Goal: Transaction & Acquisition: Subscribe to service/newsletter

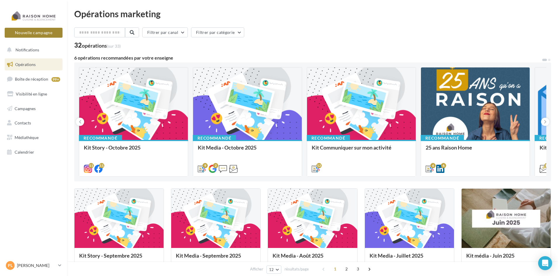
click at [37, 33] on button "Nouvelle campagne" at bounding box center [34, 33] width 58 height 10
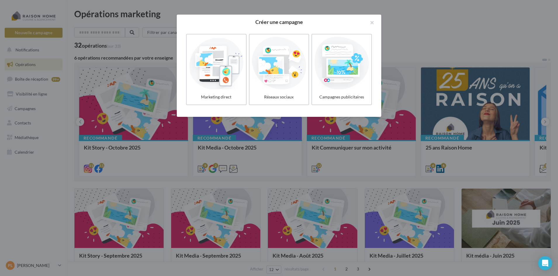
click at [78, 49] on div at bounding box center [279, 138] width 558 height 276
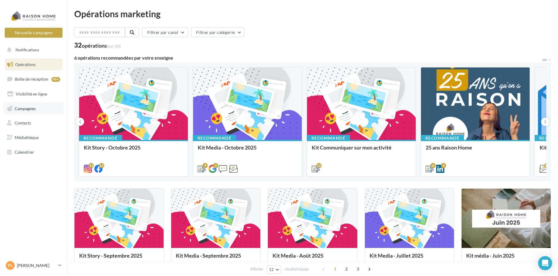
click at [25, 110] on span "Campagnes" at bounding box center [25, 108] width 21 height 5
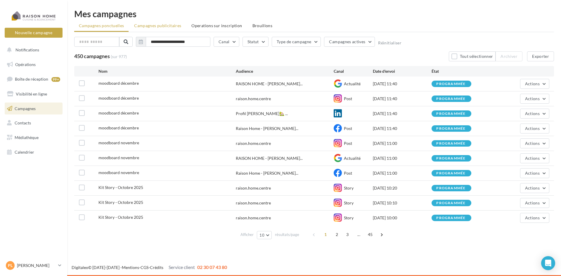
click at [169, 27] on span "Campagnes publicitaires" at bounding box center [157, 25] width 47 height 5
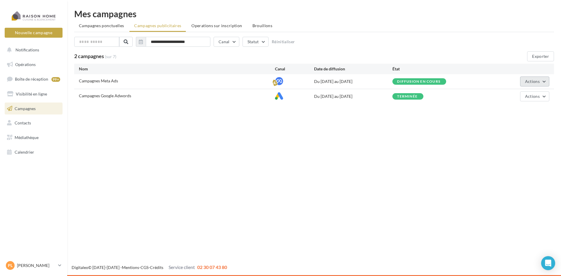
click at [541, 82] on button "Actions" at bounding box center [534, 82] width 29 height 10
click at [522, 111] on button "Voir les résultats" at bounding box center [520, 110] width 58 height 15
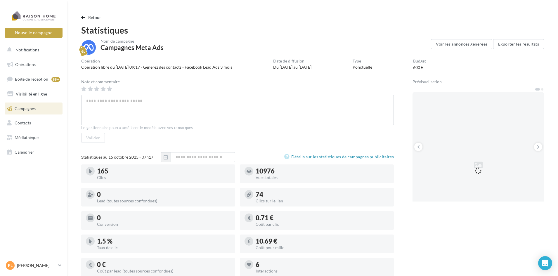
click at [39, 109] on link "Campagnes" at bounding box center [34, 109] width 60 height 12
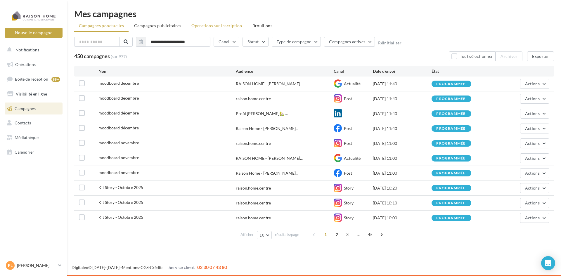
click at [222, 27] on span "Operations sur inscription" at bounding box center [216, 25] width 51 height 5
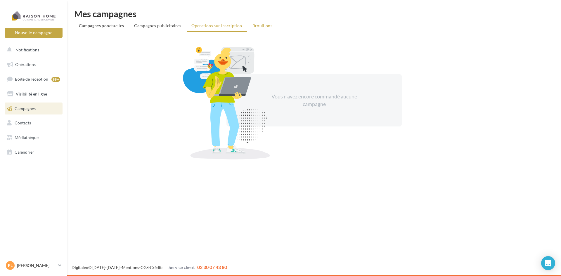
click at [255, 27] on span "Brouillons" at bounding box center [262, 25] width 20 height 5
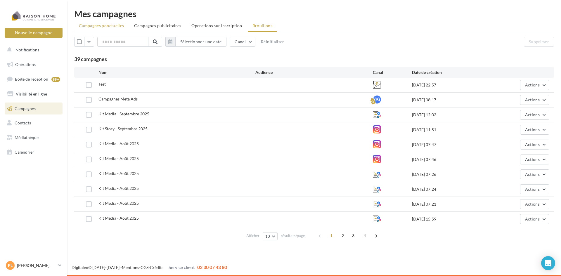
click at [108, 25] on span "Campagnes ponctuelles" at bounding box center [101, 25] width 45 height 5
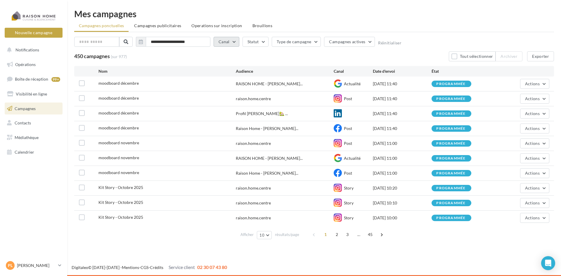
click at [229, 40] on button "Canal" at bounding box center [227, 42] width 26 height 10
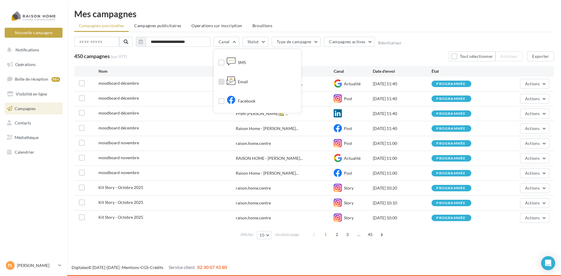
click at [243, 80] on div "Email" at bounding box center [237, 82] width 21 height 9
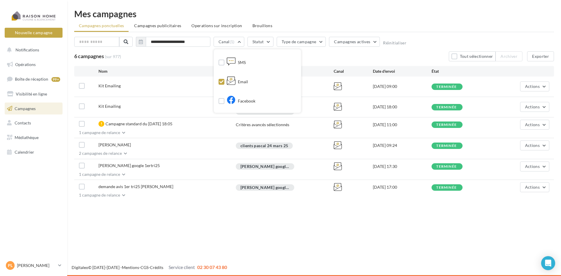
click at [125, 230] on div "Nouvelle campagne Nouvelle campagne Notifications Opérations Boîte de réception…" at bounding box center [280, 138] width 561 height 276
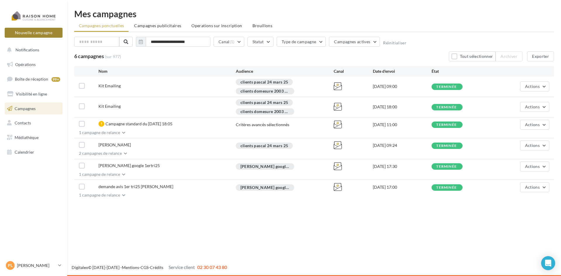
click at [28, 30] on button "Nouvelle campagne" at bounding box center [34, 33] width 58 height 10
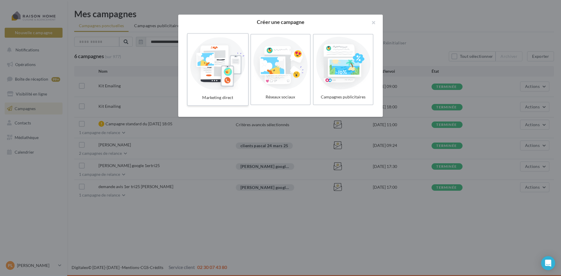
click at [213, 81] on div at bounding box center [218, 63] width 56 height 54
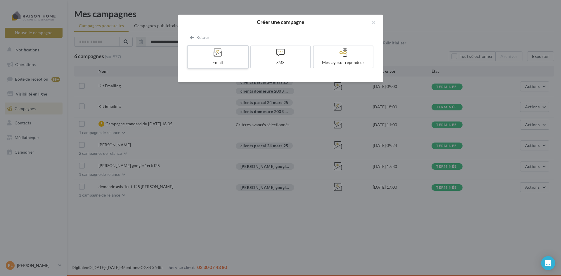
click at [219, 59] on label "Email" at bounding box center [218, 56] width 62 height 23
click at [227, 61] on div "Email" at bounding box center [218, 63] width 56 height 6
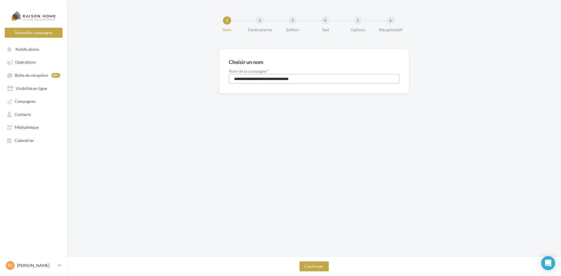
drag, startPoint x: 314, startPoint y: 79, endPoint x: 197, endPoint y: 75, distance: 116.3
click at [197, 75] on div "**********" at bounding box center [314, 80] width 494 height 63
type input "**********"
click at [303, 269] on button "Continuer" at bounding box center [313, 266] width 29 height 10
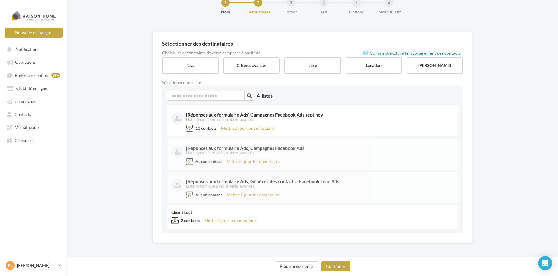
scroll to position [19, 0]
click at [195, 65] on label "Tags" at bounding box center [191, 64] width 58 height 17
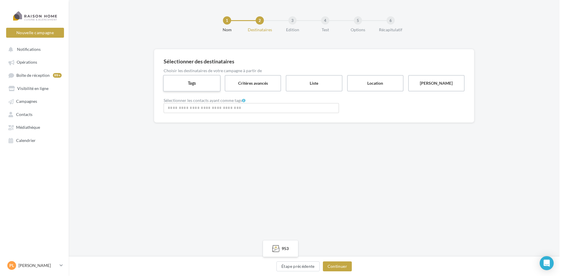
scroll to position [0, 0]
click at [207, 109] on input "Rechercher ou sélectionner un tag" at bounding box center [251, 108] width 172 height 7
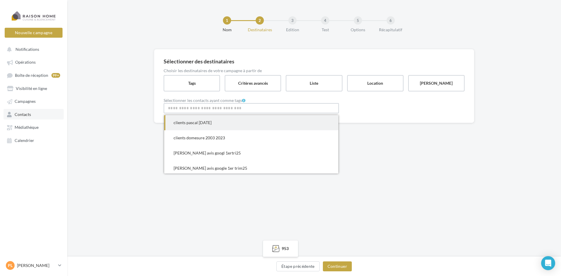
click at [31, 113] on span "Contacts" at bounding box center [23, 114] width 16 height 5
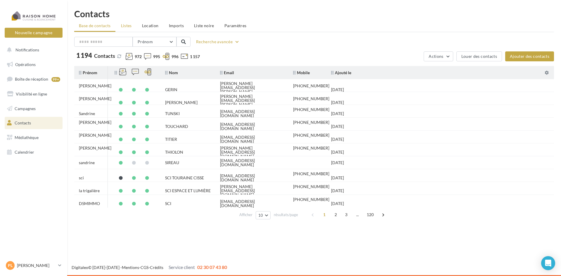
click at [125, 26] on span "Listes" at bounding box center [126, 25] width 11 height 5
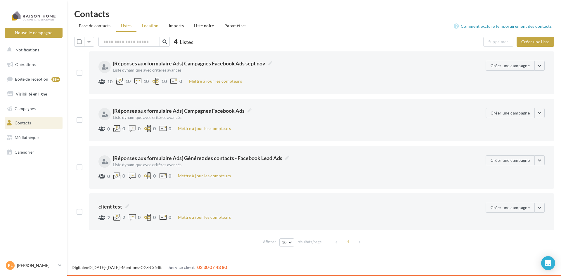
click at [152, 25] on span "Location" at bounding box center [150, 25] width 17 height 5
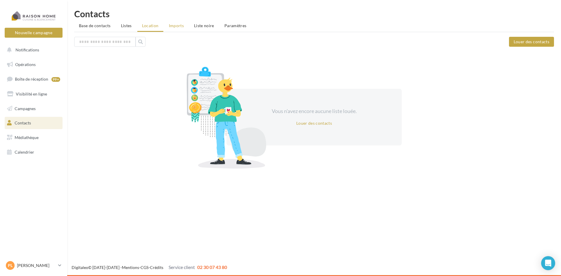
click at [174, 28] on span "Imports" at bounding box center [176, 25] width 15 height 5
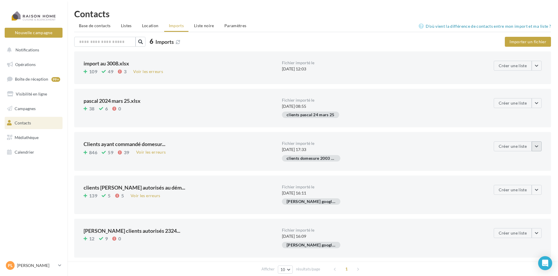
click at [539, 145] on button "button" at bounding box center [537, 146] width 10 height 10
click at [441, 160] on div "clients domesure 2003 2023" at bounding box center [381, 159] width 198 height 9
click at [532, 40] on button "Importer un fichier" at bounding box center [528, 42] width 46 height 10
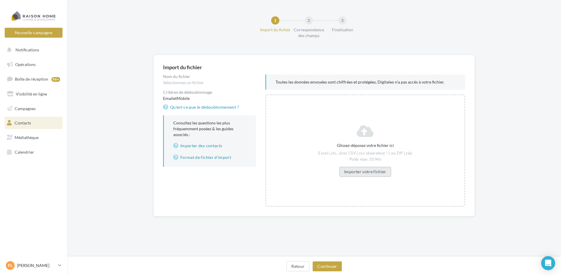
click at [356, 172] on button "Importer votre fichier" at bounding box center [365, 172] width 52 height 10
click at [332, 271] on button "Continuer" at bounding box center [327, 266] width 29 height 10
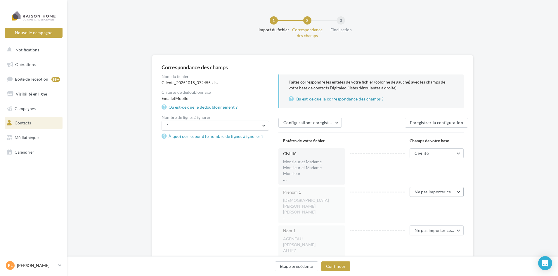
click at [455, 191] on span "Ne pas importer cette colonne" at bounding box center [444, 191] width 58 height 5
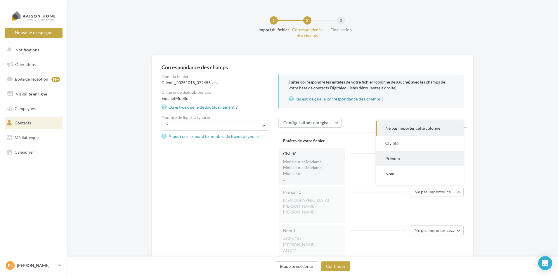
click at [394, 160] on span "Prénom" at bounding box center [392, 158] width 15 height 5
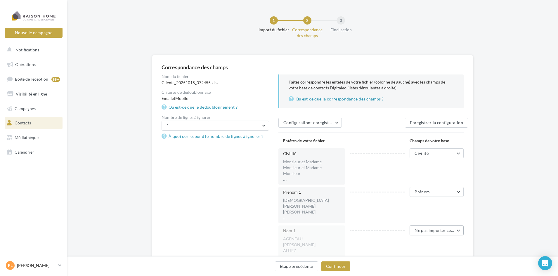
click at [434, 230] on span "Ne pas importer cette colonne" at bounding box center [444, 230] width 58 height 5
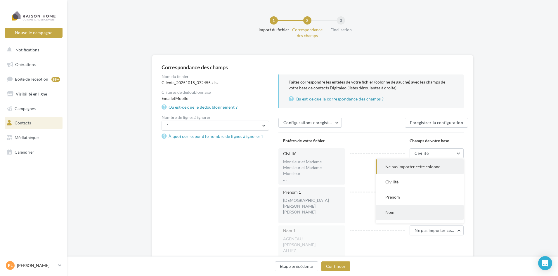
click at [403, 211] on button "Nom" at bounding box center [420, 212] width 88 height 15
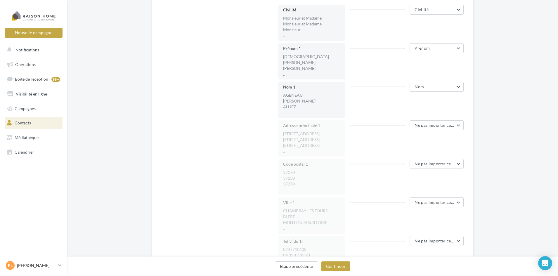
scroll to position [146, 0]
click at [430, 122] on span "Ne pas importer cette colonne" at bounding box center [444, 122] width 58 height 5
click at [401, 172] on span "Adresse 1" at bounding box center [394, 171] width 18 height 5
click at [443, 162] on span "Ne pas importer cette colonne" at bounding box center [444, 161] width 58 height 5
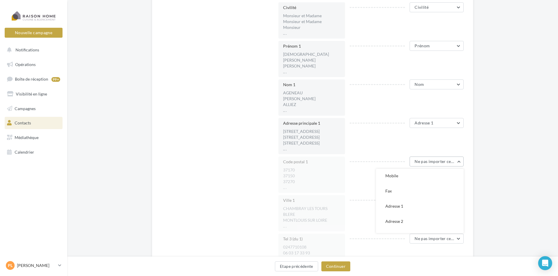
scroll to position [117, 0]
click at [401, 213] on span "Code postal" at bounding box center [396, 211] width 22 height 5
click at [438, 199] on span "Ne pas importer cette colonne" at bounding box center [444, 199] width 58 height 5
click at [397, 158] on button "Ville" at bounding box center [420, 157] width 88 height 15
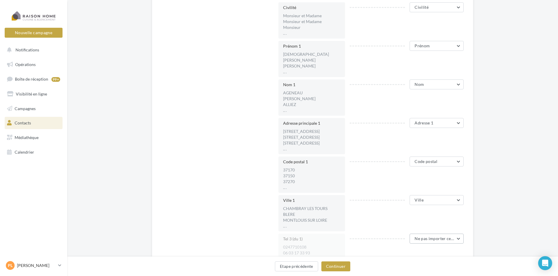
click at [422, 239] on span "Ne pas importer cette colonne" at bounding box center [444, 238] width 58 height 5
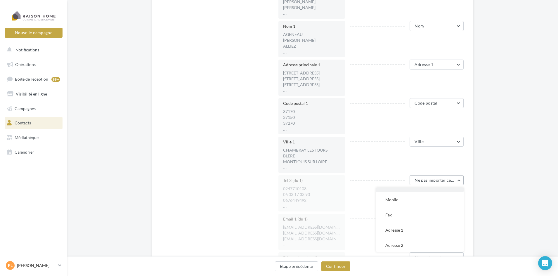
scroll to position [88, 0]
click at [406, 202] on button "Mobile" at bounding box center [420, 198] width 88 height 15
click at [420, 219] on span "Ne pas importer cette colonne" at bounding box center [444, 218] width 58 height 5
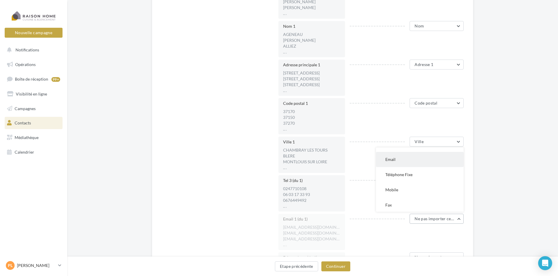
scroll to position [58, 0]
click at [398, 157] on button "Email" at bounding box center [420, 157] width 88 height 15
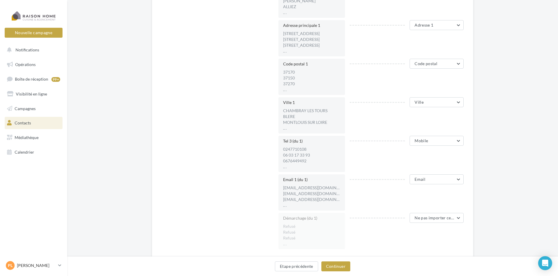
scroll to position [263, 0]
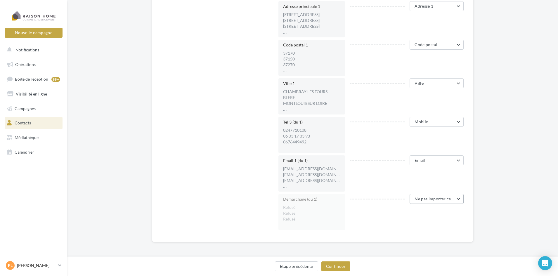
click at [425, 199] on span "Ne pas importer cette colonne" at bounding box center [444, 198] width 58 height 5
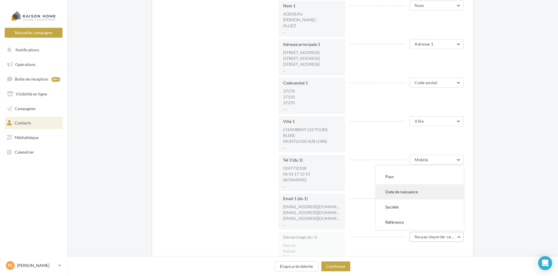
scroll to position [234, 0]
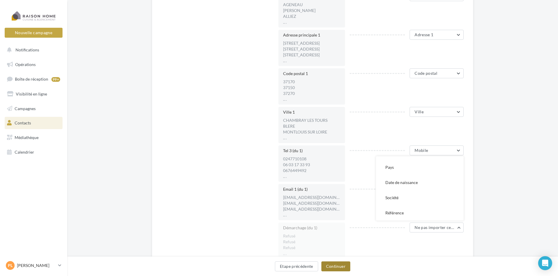
click at [337, 266] on button "Continuer" at bounding box center [335, 266] width 29 height 10
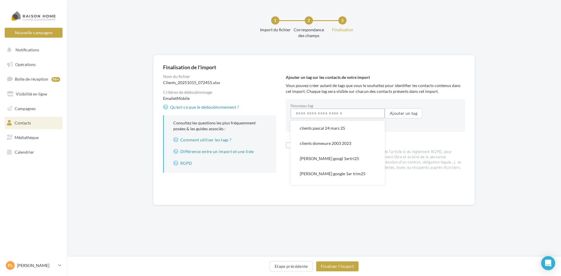
click at [314, 114] on input "Nouveau tag" at bounding box center [337, 113] width 94 height 10
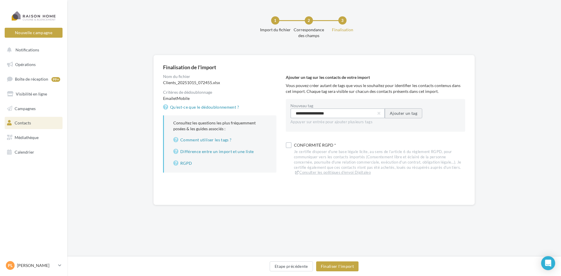
type input "**********"
click at [404, 113] on button "Ajouter un tag" at bounding box center [403, 113] width 37 height 10
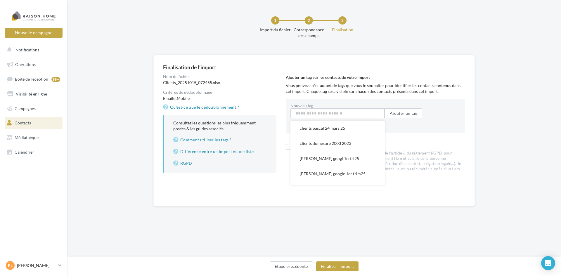
click at [318, 112] on input "Nouveau tag" at bounding box center [337, 113] width 94 height 10
click at [429, 138] on div "Ajouter un tag sur les contacts de votre import Vous pouvez créer autant de tag…" at bounding box center [378, 126] width 184 height 104
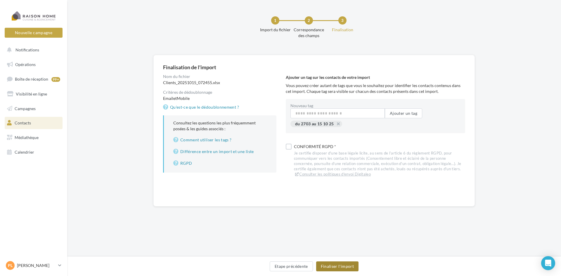
click at [345, 267] on button "Finaliser l'import" at bounding box center [337, 266] width 42 height 10
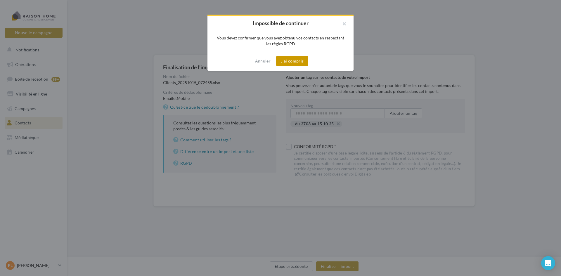
click at [282, 59] on button "J'ai compris" at bounding box center [292, 61] width 32 height 10
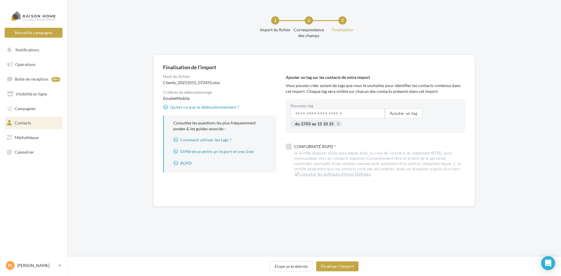
click at [288, 146] on label at bounding box center [289, 147] width 6 height 6
click at [333, 267] on button "Finaliser l'import" at bounding box center [337, 266] width 42 height 10
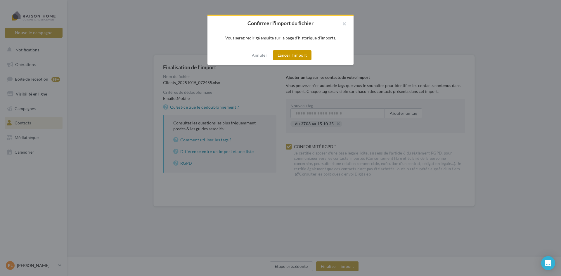
click at [297, 54] on button "Lancer l'import" at bounding box center [292, 55] width 39 height 10
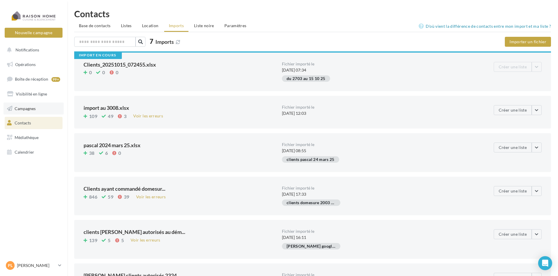
click at [27, 109] on span "Campagnes" at bounding box center [25, 108] width 21 height 5
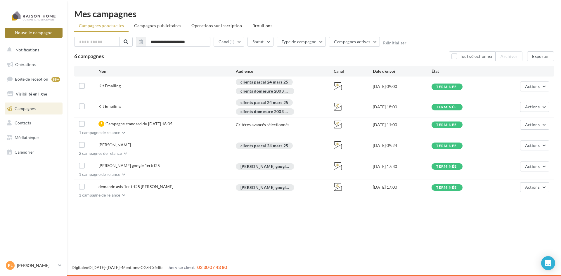
click at [48, 31] on button "Nouvelle campagne" at bounding box center [34, 33] width 58 height 10
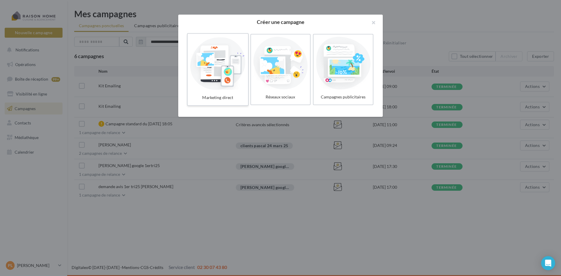
click at [221, 77] on div at bounding box center [218, 63] width 56 height 54
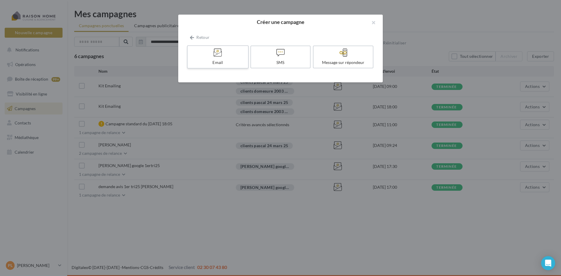
click at [223, 57] on div at bounding box center [218, 52] width 56 height 9
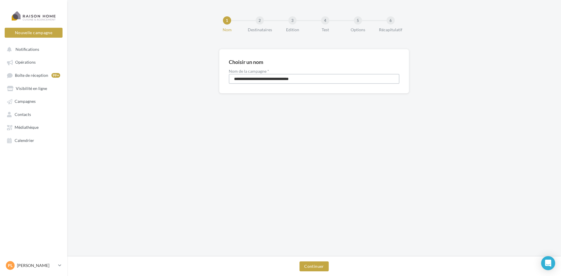
click at [301, 79] on input "**********" at bounding box center [314, 79] width 171 height 10
drag, startPoint x: 321, startPoint y: 80, endPoint x: 195, endPoint y: 83, distance: 125.6
click at [195, 83] on div "**********" at bounding box center [314, 80] width 494 height 63
type input "**********"
drag, startPoint x: 301, startPoint y: 119, endPoint x: 329, endPoint y: 202, distance: 87.9
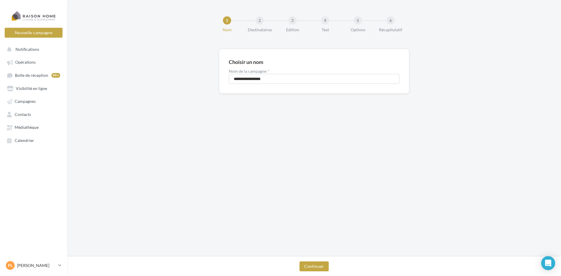
click at [302, 120] on div "**********" at bounding box center [314, 128] width 494 height 257
click at [316, 265] on button "Continuer" at bounding box center [313, 266] width 29 height 10
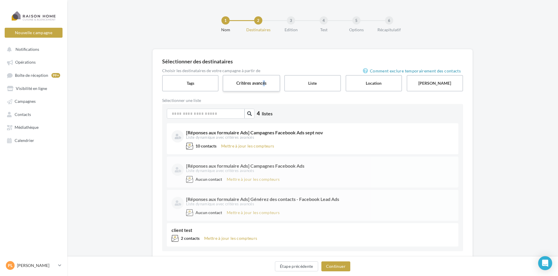
click at [264, 82] on label "Critères avancés" at bounding box center [252, 83] width 58 height 17
click at [252, 85] on label "Critères avancés" at bounding box center [252, 83] width 58 height 17
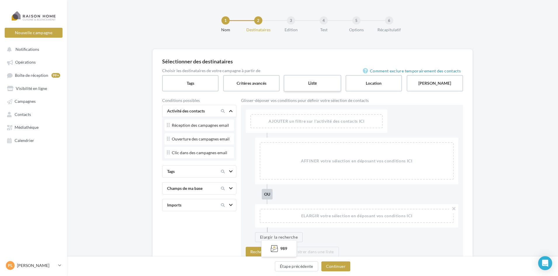
click at [298, 83] on label "Liste" at bounding box center [313, 83] width 58 height 17
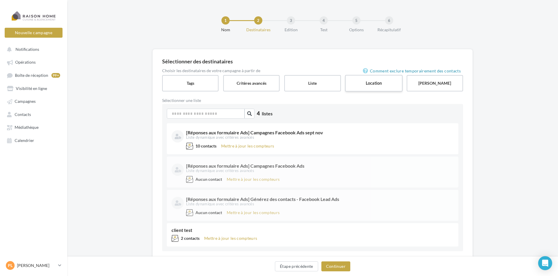
click at [389, 81] on label "Location" at bounding box center [374, 83] width 58 height 17
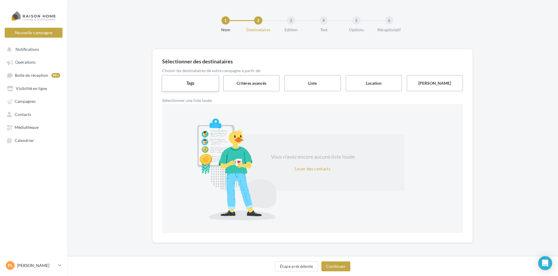
click at [195, 83] on label "Tags" at bounding box center [191, 83] width 58 height 17
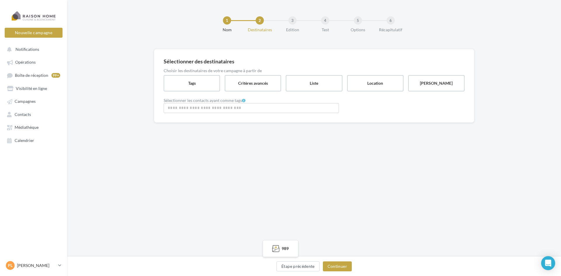
click at [211, 108] on input "Rechercher ou sélectionner un tag" at bounding box center [251, 108] width 172 height 7
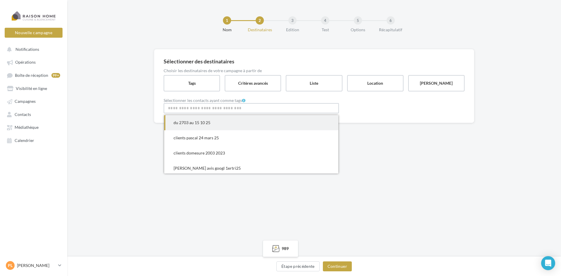
click at [207, 119] on span "du 2703 au 15 10 25" at bounding box center [251, 122] width 174 height 15
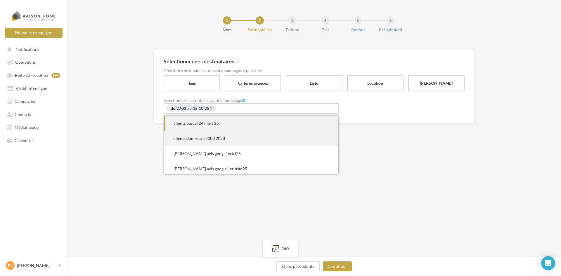
click at [221, 138] on span "clients domesure 2003 2023" at bounding box center [199, 138] width 51 height 5
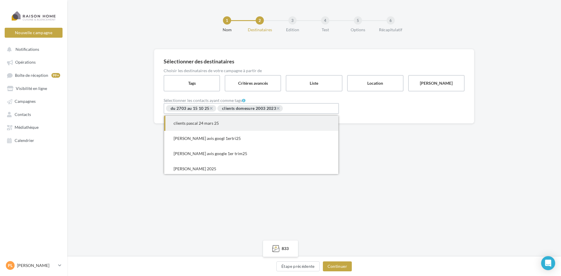
click at [213, 124] on span "clients pascal 24 mars 25" at bounding box center [196, 123] width 45 height 5
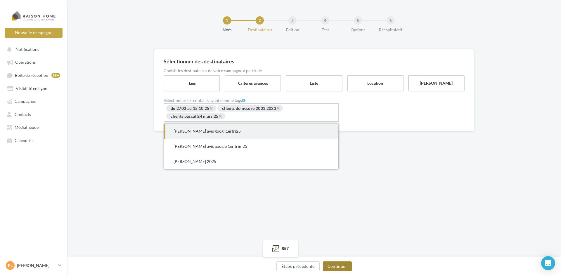
click at [338, 268] on button "Continuer" at bounding box center [337, 266] width 29 height 10
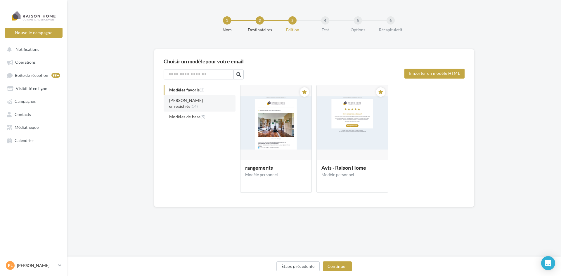
click at [189, 99] on span "Modèles enregistrés (14)" at bounding box center [186, 103] width 34 height 11
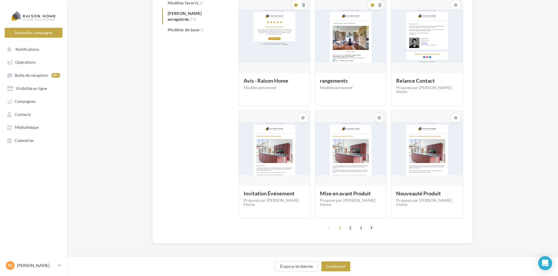
scroll to position [88, 0]
click at [349, 223] on link "2" at bounding box center [350, 227] width 9 height 9
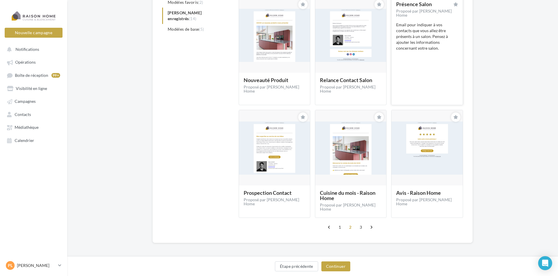
click at [435, 55] on div "Présence Salon Présence Salon Proposé par Réseau Raison Home Email pour indique…" at bounding box center [427, 50] width 62 height 98
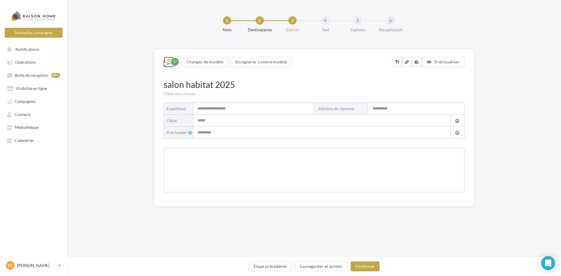
type input "**********"
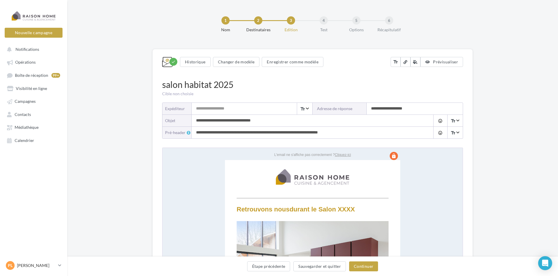
click at [252, 121] on input "**********" at bounding box center [307, 121] width 230 height 12
drag, startPoint x: 272, startPoint y: 122, endPoint x: 237, endPoint y: 121, distance: 35.4
click at [237, 121] on input "**********" at bounding box center [307, 121] width 230 height 12
type input "**********"
drag, startPoint x: 310, startPoint y: 133, endPoint x: 359, endPoint y: 133, distance: 49.4
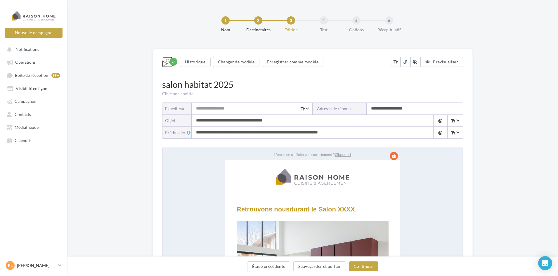
click at [359, 133] on input "**********" at bounding box center [307, 133] width 230 height 12
type input "**********"
drag, startPoint x: 223, startPoint y: 120, endPoint x: 190, endPoint y: 120, distance: 32.4
click at [190, 120] on div "**********" at bounding box center [312, 121] width 300 height 12
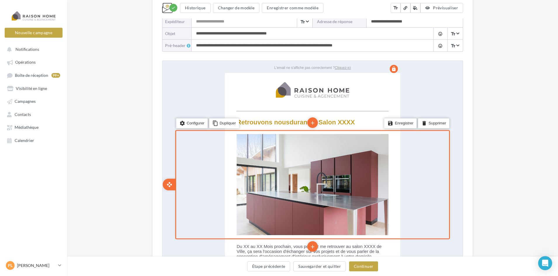
scroll to position [88, 0]
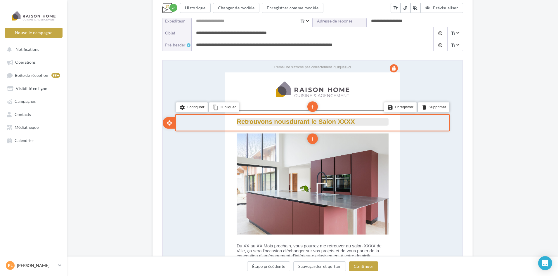
type input "**********"
click at [351, 120] on strong "durant le Salon XXXX" at bounding box center [321, 120] width 65 height 7
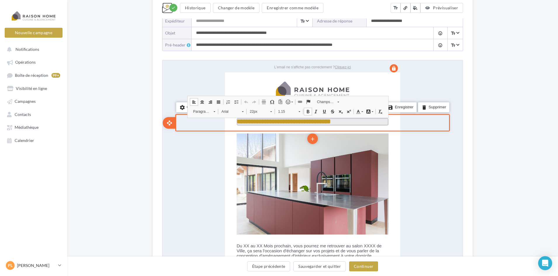
click at [330, 119] on strong "**********" at bounding box center [302, 120] width 55 height 6
drag, startPoint x: 356, startPoint y: 121, endPoint x: 340, endPoint y: 119, distance: 16.2
click at [340, 119] on p "**********" at bounding box center [312, 120] width 152 height 7
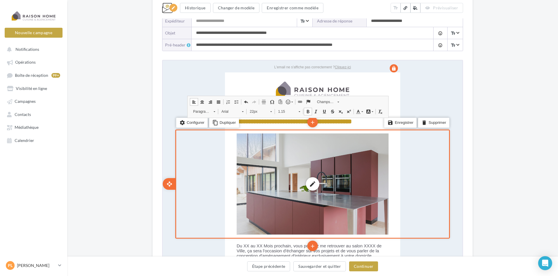
click at [358, 157] on div "edit photo_library rounded_corner crop link style" at bounding box center [312, 183] width 152 height 101
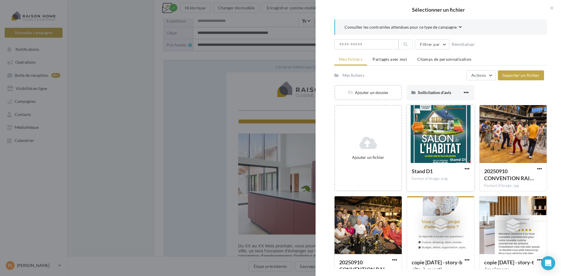
click at [440, 143] on div at bounding box center [440, 134] width 67 height 58
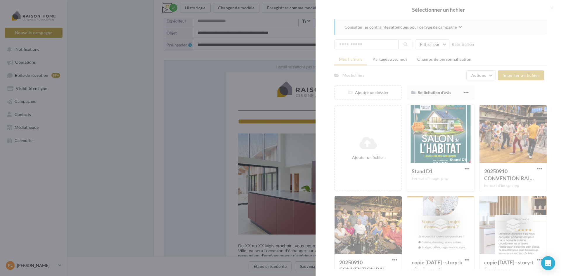
click at [440, 143] on div at bounding box center [438, 138] width 245 height 276
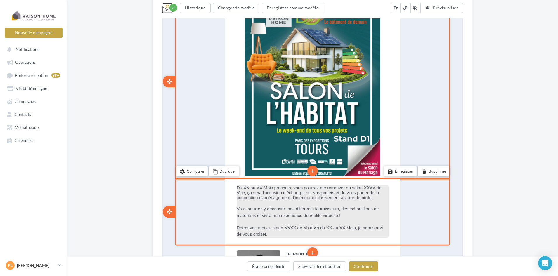
scroll to position [263, 0]
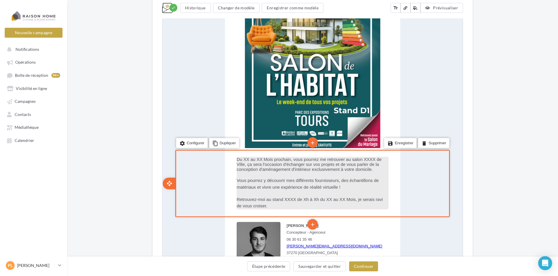
click at [276, 162] on span "Du XX au XX Mois prochain, vous pourrez me retrouver au salon XXXX de Ville, ça…" at bounding box center [308, 163] width 145 height 15
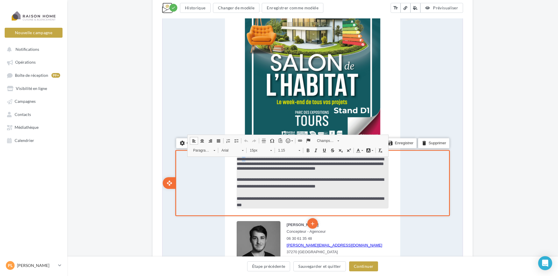
drag, startPoint x: 247, startPoint y: 160, endPoint x: 243, endPoint y: 157, distance: 4.7
click at [243, 157] on span "**********" at bounding box center [309, 163] width 147 height 14
drag, startPoint x: 261, startPoint y: 159, endPoint x: 254, endPoint y: 159, distance: 6.7
click at [254, 159] on span "**********" at bounding box center [309, 163] width 147 height 14
drag, startPoint x: 268, startPoint y: 160, endPoint x: 261, endPoint y: 158, distance: 7.5
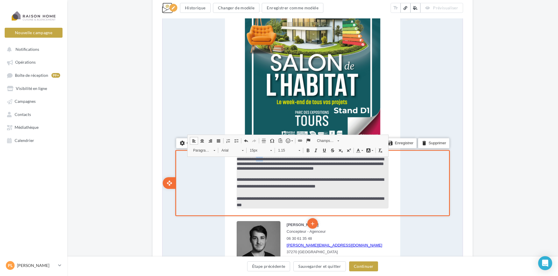
click at [261, 158] on span "**********" at bounding box center [309, 163] width 147 height 14
click at [365, 158] on span "**********" at bounding box center [309, 163] width 147 height 14
drag, startPoint x: 366, startPoint y: 158, endPoint x: 244, endPoint y: 164, distance: 122.3
click at [244, 164] on span "**********" at bounding box center [309, 163] width 147 height 14
drag, startPoint x: 286, startPoint y: 180, endPoint x: 292, endPoint y: 181, distance: 6.5
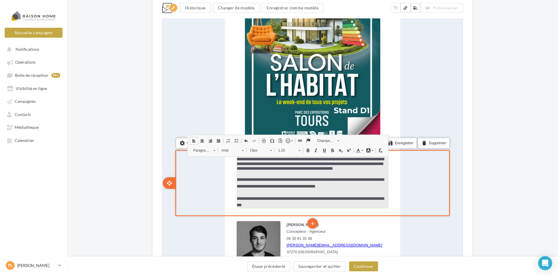
click at [285, 180] on span "**********" at bounding box center [309, 182] width 147 height 11
drag, startPoint x: 292, startPoint y: 178, endPoint x: 287, endPoint y: 178, distance: 5.0
click at [287, 178] on span "**********" at bounding box center [309, 182] width 147 height 11
click at [316, 180] on span "**********" at bounding box center [309, 182] width 147 height 11
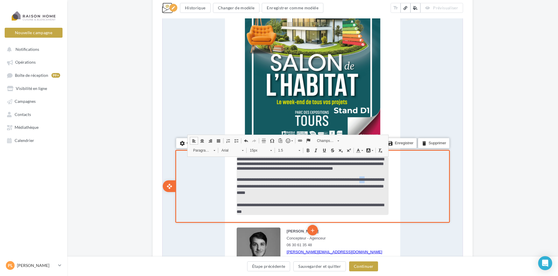
drag, startPoint x: 382, startPoint y: 179, endPoint x: 374, endPoint y: 181, distance: 8.6
click at [374, 181] on p "**********" at bounding box center [312, 186] width 152 height 20
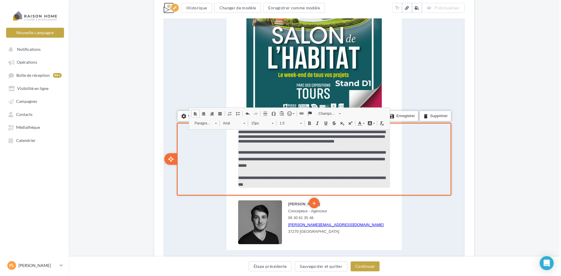
scroll to position [292, 0]
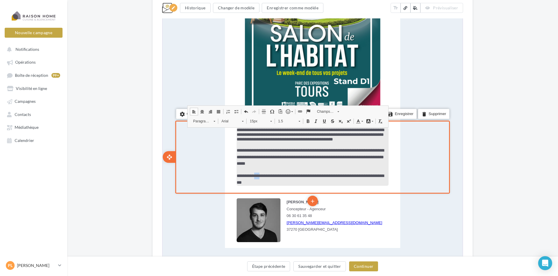
drag, startPoint x: 265, startPoint y: 176, endPoint x: 258, endPoint y: 176, distance: 6.7
click at [258, 176] on span "**********" at bounding box center [309, 178] width 147 height 11
drag, startPoint x: 287, startPoint y: 176, endPoint x: 297, endPoint y: 176, distance: 10.8
click at [297, 176] on span "**********" at bounding box center [309, 178] width 147 height 11
click at [300, 176] on span "**********" at bounding box center [309, 178] width 147 height 11
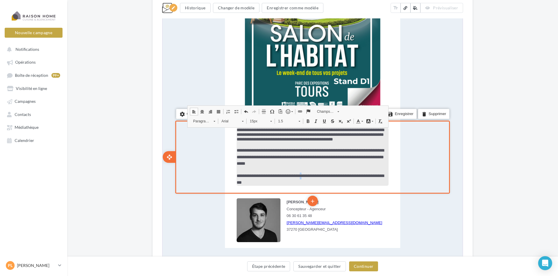
drag, startPoint x: 314, startPoint y: 175, endPoint x: 311, endPoint y: 176, distance: 3.0
click at [311, 176] on span "**********" at bounding box center [309, 178] width 147 height 11
drag, startPoint x: 320, startPoint y: 177, endPoint x: 363, endPoint y: 178, distance: 43.3
click at [363, 178] on span "**********" at bounding box center [309, 178] width 147 height 11
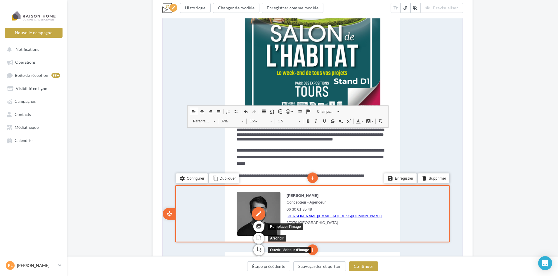
click at [260, 213] on div "edit" at bounding box center [257, 213] width 13 height 13
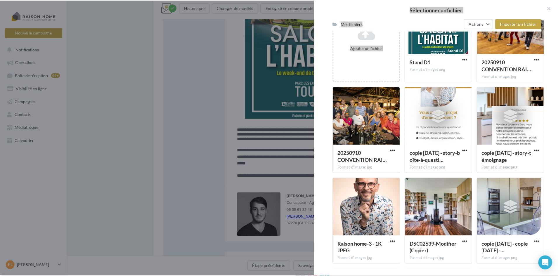
scroll to position [197, 0]
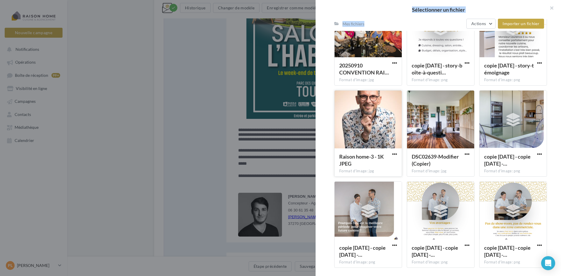
click at [366, 123] on div at bounding box center [367, 120] width 67 height 58
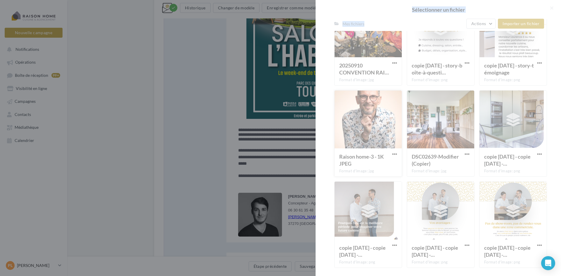
click at [366, 123] on div at bounding box center [438, 138] width 245 height 276
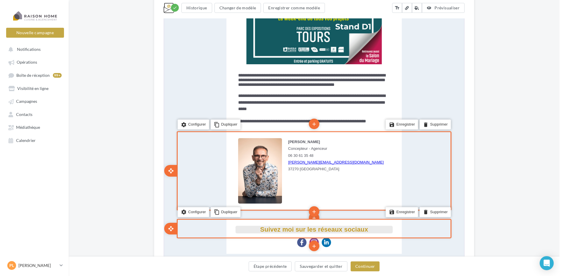
scroll to position [380, 0]
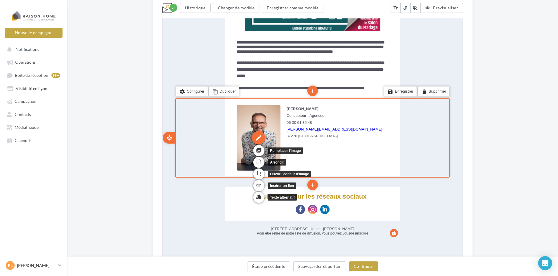
click at [257, 136] on div "edit" at bounding box center [257, 137] width 13 height 13
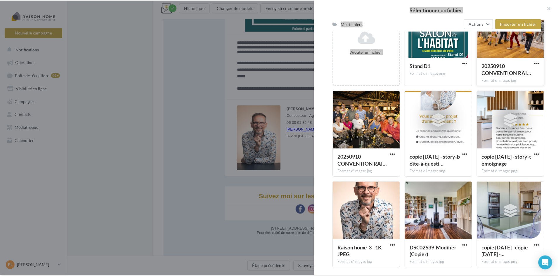
scroll to position [91, 0]
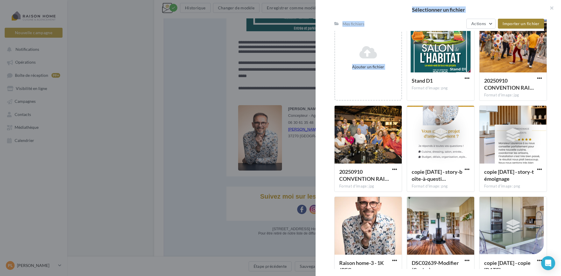
click at [514, 22] on span "Importer un fichier" at bounding box center [520, 23] width 37 height 5
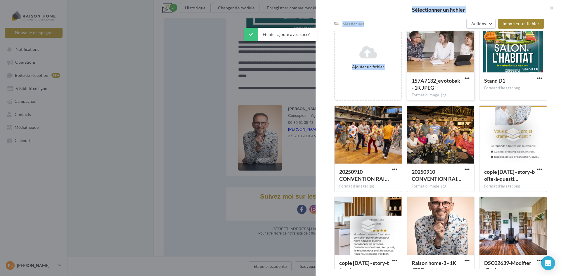
click at [451, 49] on div at bounding box center [440, 44] width 67 height 58
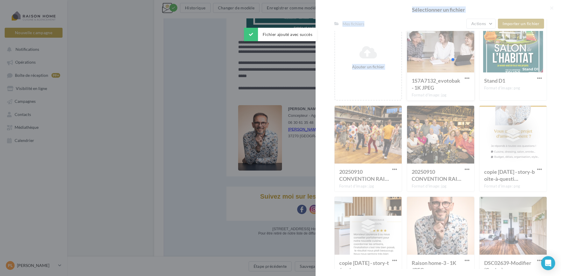
click at [451, 49] on div at bounding box center [438, 138] width 245 height 276
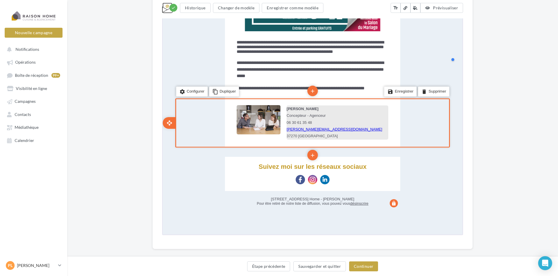
click at [322, 107] on p "Pascal Laurence" at bounding box center [337, 108] width 102 height 7
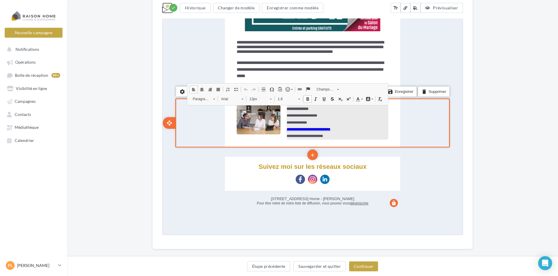
click at [322, 108] on p "**********" at bounding box center [337, 108] width 102 height 7
click at [305, 114] on p "**********" at bounding box center [337, 115] width 102 height 7
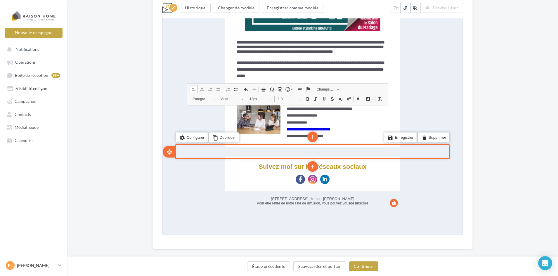
click at [434, 145] on ul "save Enregistrer delete Supprimer" at bounding box center [417, 141] width 67 height 14
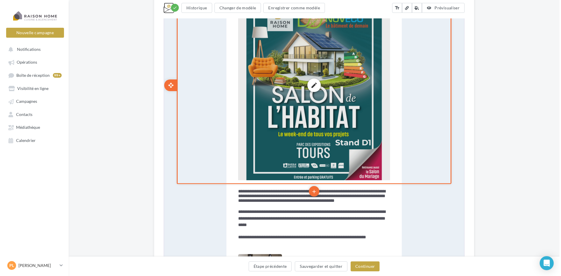
scroll to position [234, 0]
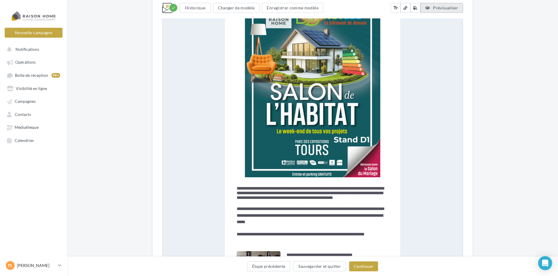
click at [437, 10] on span "Prévisualiser" at bounding box center [445, 7] width 25 height 5
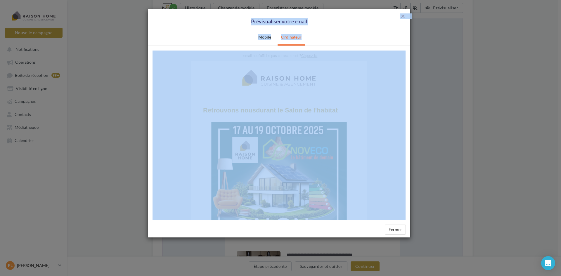
scroll to position [0, 0]
click at [324, 38] on ul "Mobile Ordinateur" at bounding box center [279, 38] width 262 height 16
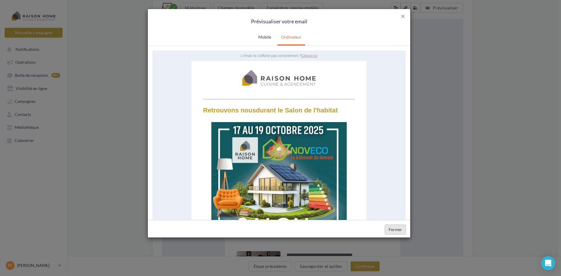
click at [391, 227] on button "Fermer" at bounding box center [395, 230] width 21 height 10
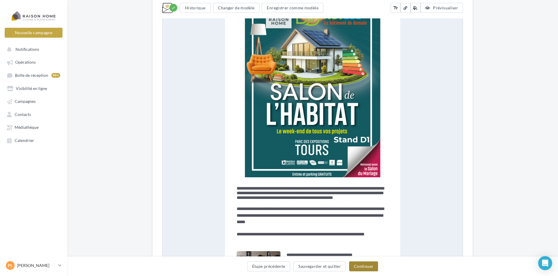
click at [366, 265] on button "Continuer" at bounding box center [363, 266] width 29 height 10
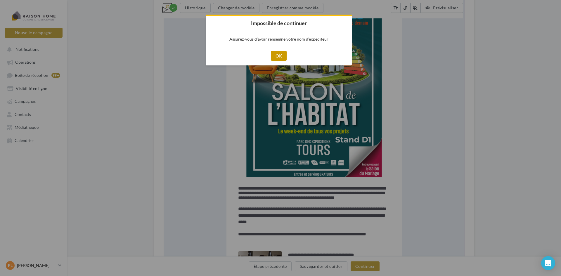
click at [283, 57] on button "OK" at bounding box center [279, 56] width 16 height 10
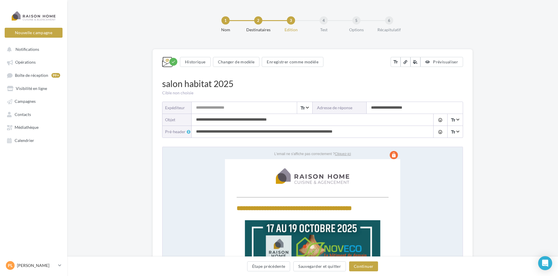
click at [244, 107] on input "Expéditeur" at bounding box center [252, 108] width 121 height 12
type input "**********"
click at [386, 107] on input "**********" at bounding box center [415, 108] width 96 height 12
drag, startPoint x: 423, startPoint y: 106, endPoint x: 360, endPoint y: 107, distance: 62.8
click at [360, 107] on div "**********" at bounding box center [388, 108] width 150 height 12
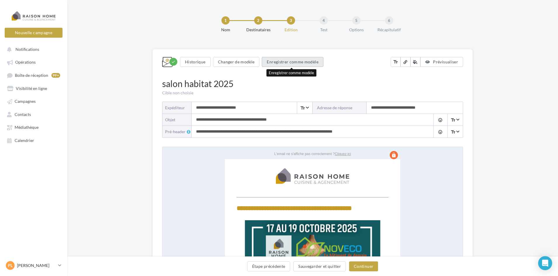
type input "**********"
click at [272, 61] on button "Enregistrer comme modèle" at bounding box center [292, 62] width 61 height 10
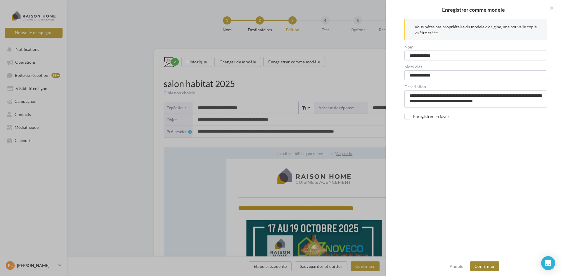
click at [480, 266] on button "Confirmer" at bounding box center [485, 266] width 30 height 10
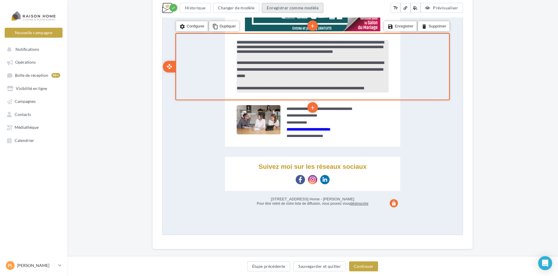
scroll to position [386, 0]
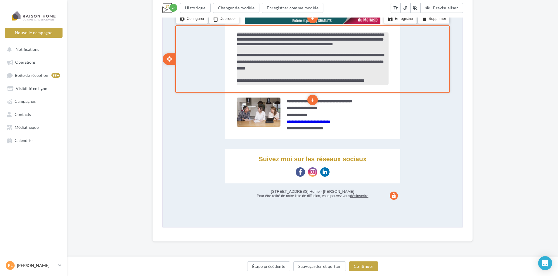
click at [327, 36] on span "**********" at bounding box center [309, 39] width 147 height 14
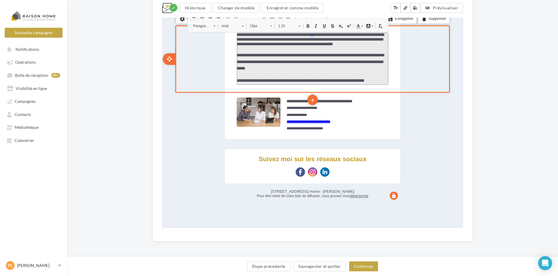
drag, startPoint x: 327, startPoint y: 36, endPoint x: 323, endPoint y: 34, distance: 4.3
click at [323, 34] on span "**********" at bounding box center [309, 39] width 147 height 14
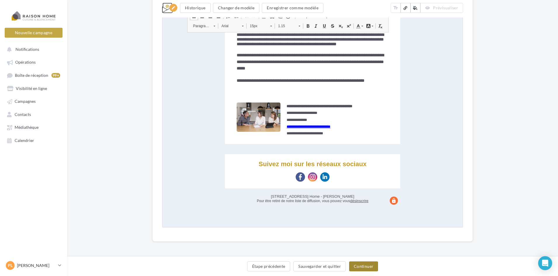
click at [359, 268] on button "Continuer" at bounding box center [363, 266] width 29 height 10
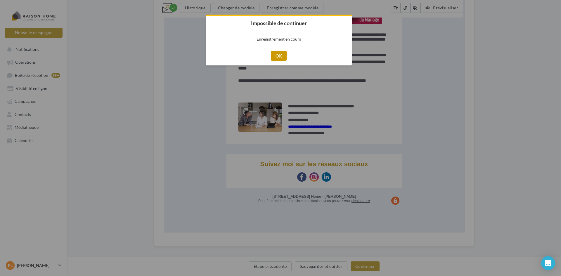
click at [274, 56] on button "OK" at bounding box center [279, 56] width 16 height 10
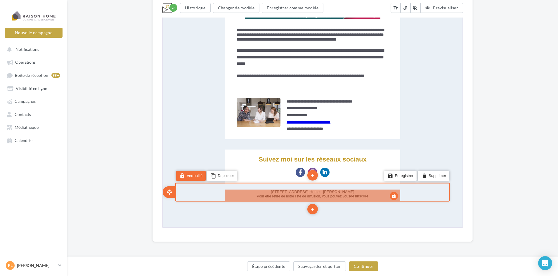
scroll to position [391, 0]
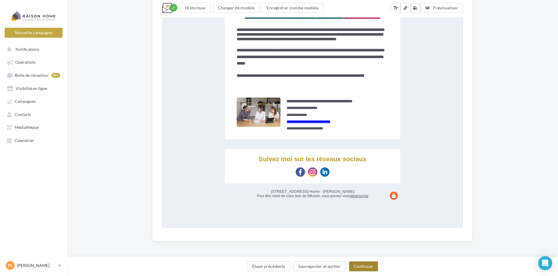
click at [370, 266] on button "Continuer" at bounding box center [363, 266] width 29 height 10
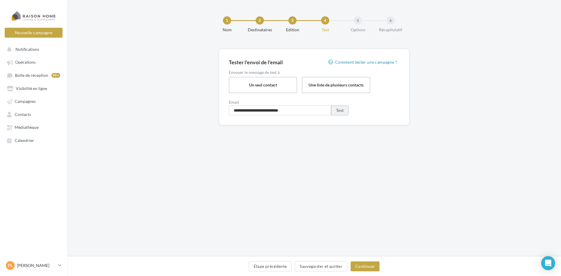
click at [343, 110] on button "Test" at bounding box center [340, 110] width 18 height 10
click at [363, 264] on button "Continuer" at bounding box center [365, 266] width 29 height 10
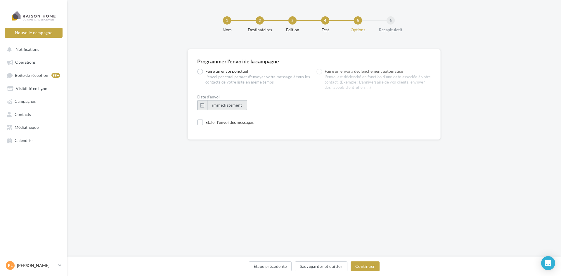
click at [229, 105] on span "immédiatement" at bounding box center [227, 105] width 30 height 5
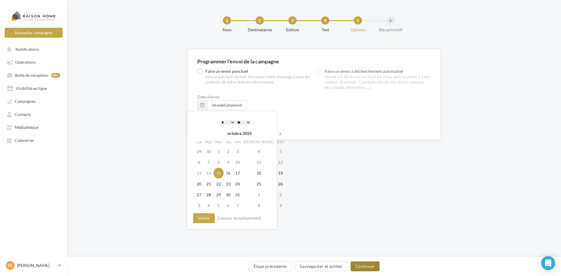
click at [367, 265] on button "Continuer" at bounding box center [365, 266] width 29 height 10
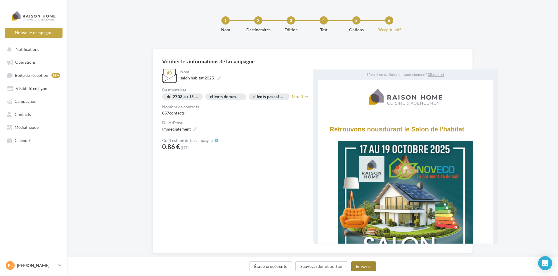
click at [367, 265] on button "Envoyer" at bounding box center [363, 266] width 25 height 10
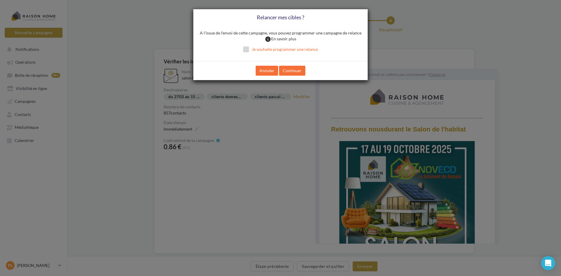
click at [252, 51] on label "Je souhaite programmer une relance" at bounding box center [280, 49] width 75 height 6
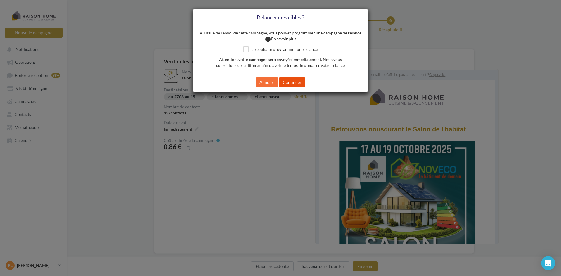
click at [291, 82] on button "Continuer" at bounding box center [292, 82] width 26 height 10
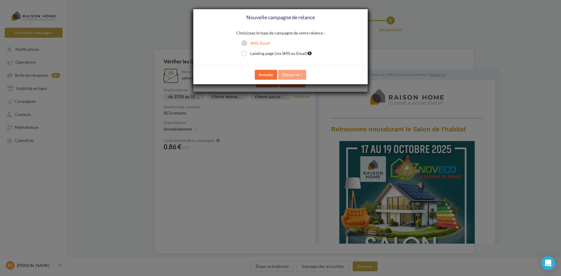
click at [244, 43] on label "SMS, Email" at bounding box center [255, 43] width 29 height 6
click at [287, 75] on button "Démarrer !" at bounding box center [292, 75] width 28 height 10
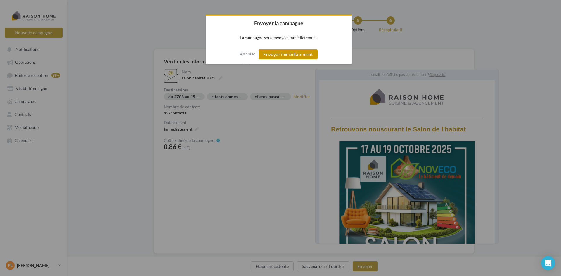
click at [284, 53] on button "Envoyer immédiatement" at bounding box center [288, 54] width 59 height 10
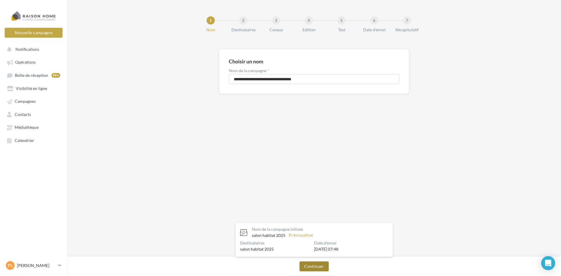
click at [314, 265] on button "Continuer" at bounding box center [313, 266] width 29 height 10
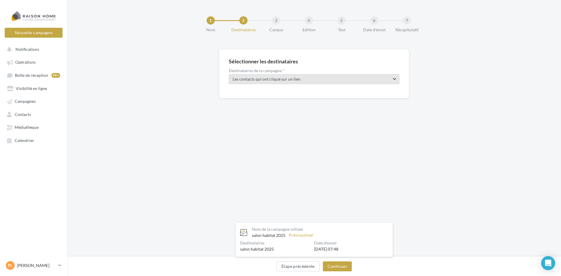
click at [330, 81] on span "Les contacts qui ont cliqué sur un lien" at bounding box center [309, 79] width 153 height 6
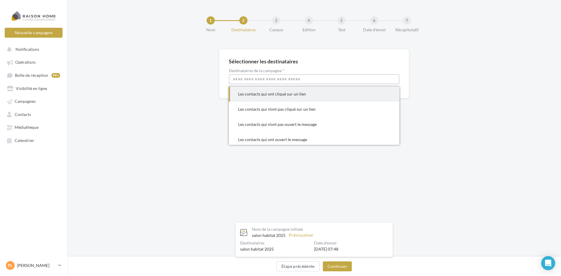
click at [329, 79] on input "Sélectionnez votre cible" at bounding box center [314, 79] width 171 height 10
click at [294, 138] on div "Les contacts qui ont ouvert le message" at bounding box center [314, 140] width 152 height 6
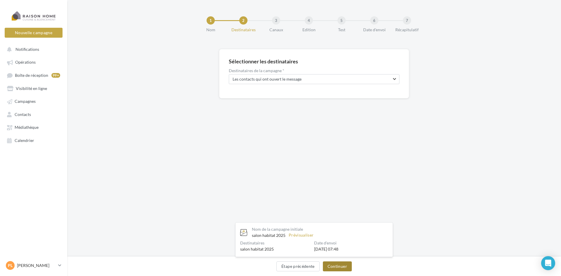
click at [336, 268] on button "Continuer" at bounding box center [337, 266] width 29 height 10
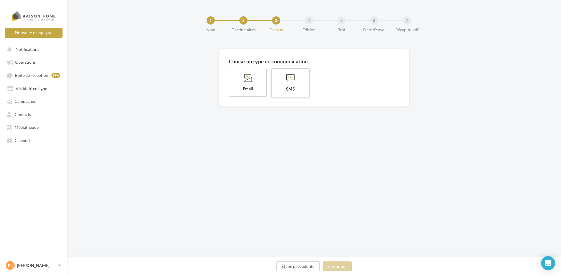
click at [285, 88] on span "SMS" at bounding box center [290, 89] width 28 height 6
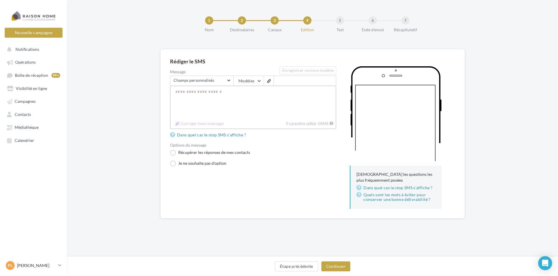
click at [212, 95] on textarea "Message" at bounding box center [253, 102] width 166 height 33
click at [247, 81] on button "Modèles" at bounding box center [249, 81] width 30 height 10
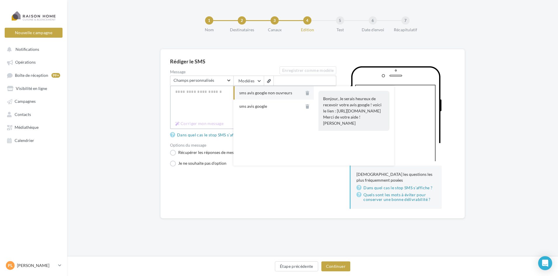
click at [207, 97] on textarea "Message" at bounding box center [253, 102] width 166 height 33
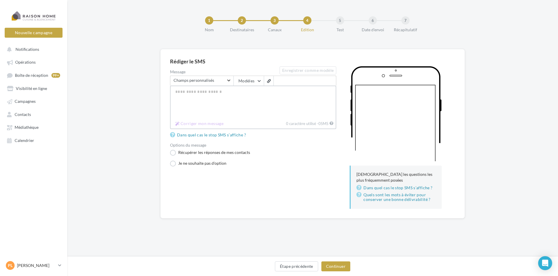
click at [212, 93] on textarea "Message" at bounding box center [253, 102] width 166 height 33
click at [216, 82] on span "Champs personnalisés" at bounding box center [198, 80] width 53 height 4
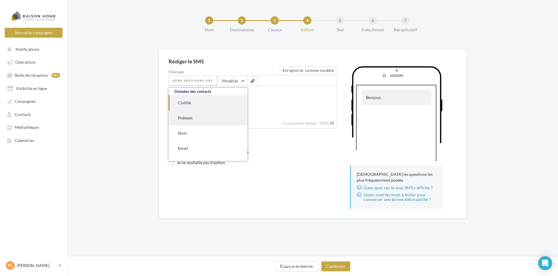
click at [195, 115] on span "Prénom" at bounding box center [208, 117] width 79 height 15
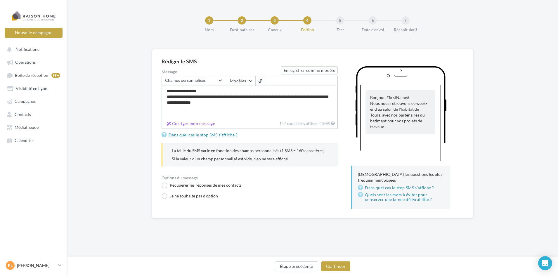
click at [240, 103] on textarea "**********" at bounding box center [250, 102] width 176 height 33
drag, startPoint x: 322, startPoint y: 97, endPoint x: 185, endPoint y: 105, distance: 137.8
click at [185, 105] on textarea "**********" at bounding box center [250, 102] width 176 height 33
drag, startPoint x: 282, startPoint y: 96, endPoint x: 268, endPoint y: 96, distance: 14.3
click at [268, 96] on textarea "**********" at bounding box center [250, 102] width 176 height 33
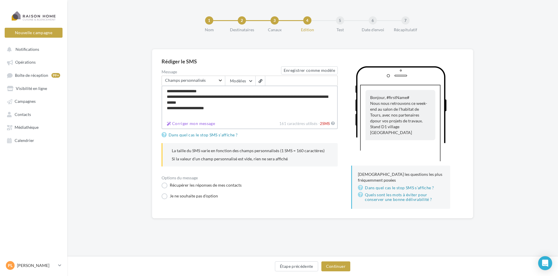
click at [322, 96] on textarea "**********" at bounding box center [250, 102] width 176 height 33
click at [218, 108] on textarea "**********" at bounding box center [250, 102] width 176 height 33
type textarea "**********"
click at [340, 266] on button "Continuer" at bounding box center [335, 266] width 29 height 10
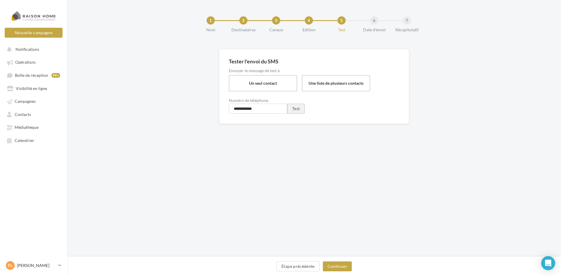
click at [300, 109] on button "Test" at bounding box center [296, 109] width 18 height 10
click at [341, 268] on button "Continuer" at bounding box center [337, 266] width 29 height 10
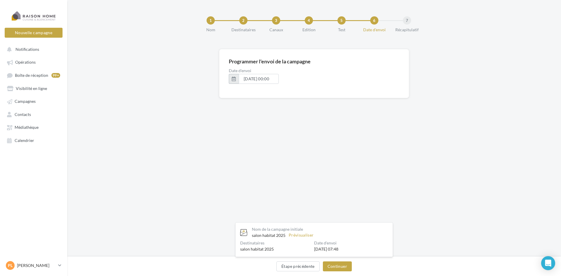
click at [233, 79] on button "button" at bounding box center [234, 79] width 10 height 10
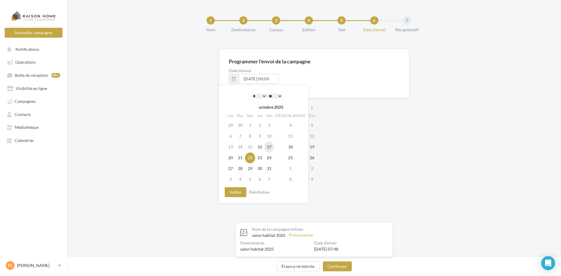
click at [273, 148] on td "17" at bounding box center [268, 147] width 9 height 11
click at [239, 194] on button "Valider" at bounding box center [236, 192] width 22 height 10
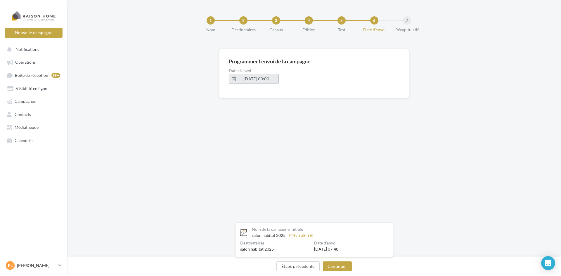
click at [259, 79] on span "17/10/2025 à 00:00" at bounding box center [259, 78] width 30 height 5
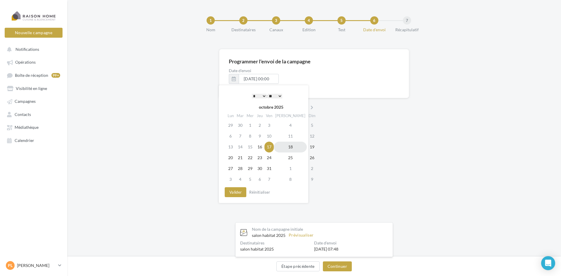
click at [283, 148] on td "18" at bounding box center [290, 147] width 33 height 11
click at [270, 78] on span "17/10/2025 à 00:00" at bounding box center [259, 78] width 30 height 5
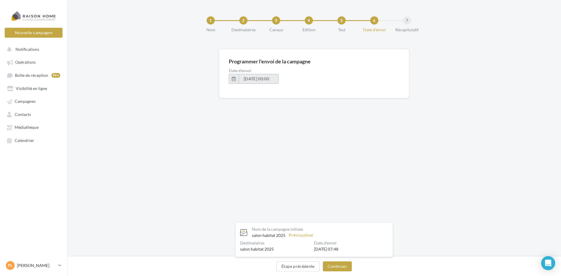
click at [274, 78] on span "18/10/2025 à 00:00" at bounding box center [259, 78] width 30 height 5
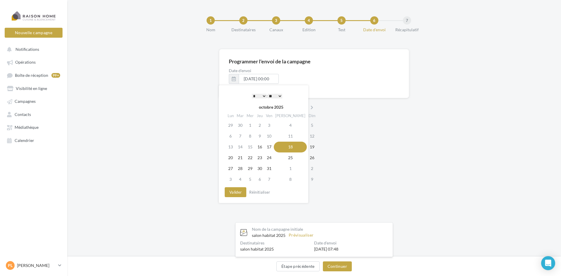
click at [262, 97] on select "* * * * * * * * * * ** ** ** ** ** ** ** ** ** ** ** ** ** **" at bounding box center [259, 96] width 15 height 5
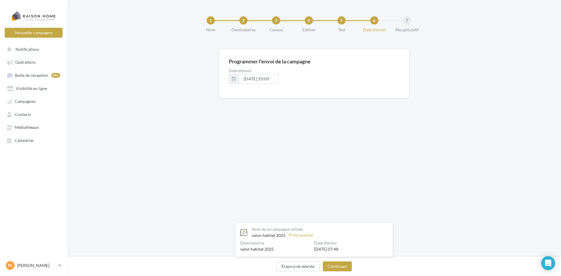
click at [331, 152] on div "Programmer l'envoi de la campagne Date d'envoi 18/10/2025 à 10:00 Nom de la cam…" at bounding box center [314, 117] width 494 height 137
click at [259, 80] on span "18/10/2025 à 10:00" at bounding box center [259, 78] width 30 height 5
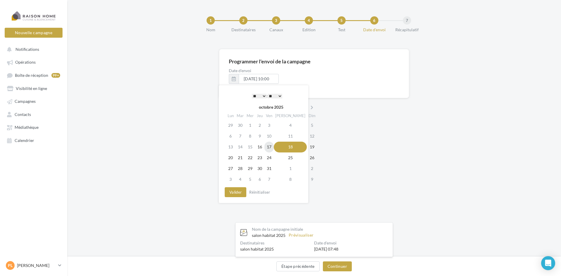
click at [273, 148] on td "17" at bounding box center [268, 147] width 9 height 11
click at [238, 191] on button "Valider" at bounding box center [236, 192] width 22 height 10
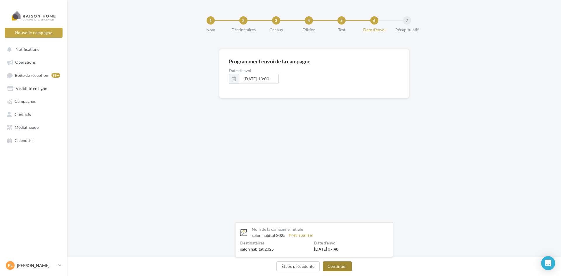
click at [337, 266] on button "Continuer" at bounding box center [337, 266] width 29 height 10
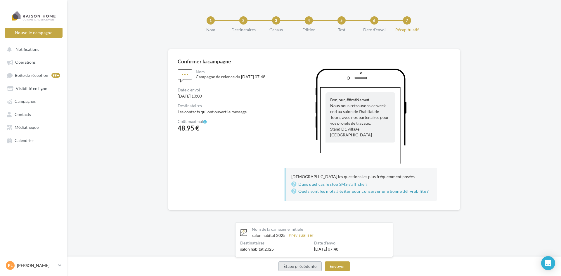
click at [312, 266] on button "Étape précédente" at bounding box center [299, 266] width 43 height 10
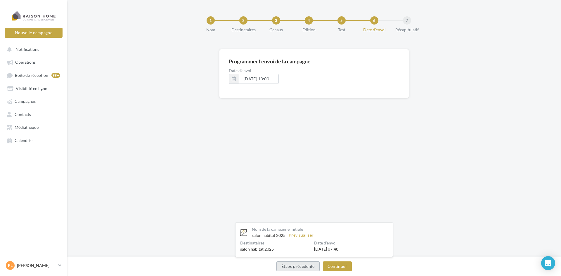
click at [312, 266] on button "Étape précédente" at bounding box center [297, 266] width 43 height 10
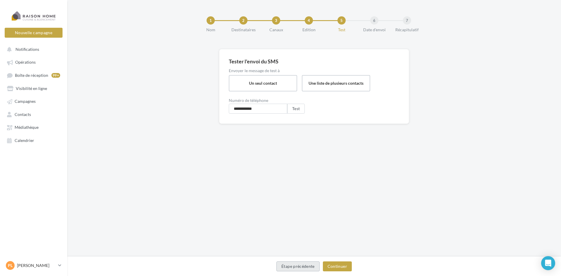
click at [312, 266] on button "Étape précédente" at bounding box center [297, 266] width 43 height 10
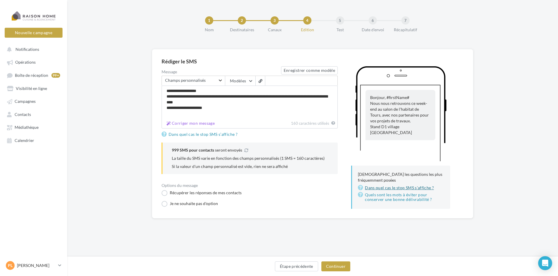
click at [392, 188] on link "Dans quel cas le stop SMS s'affiche ?" at bounding box center [401, 187] width 86 height 7
click at [294, 266] on button "Étape précédente" at bounding box center [296, 266] width 43 height 10
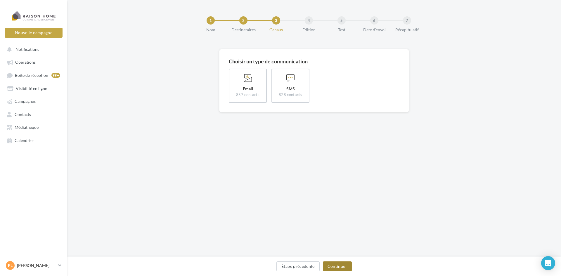
click at [333, 264] on button "Continuer" at bounding box center [337, 266] width 29 height 10
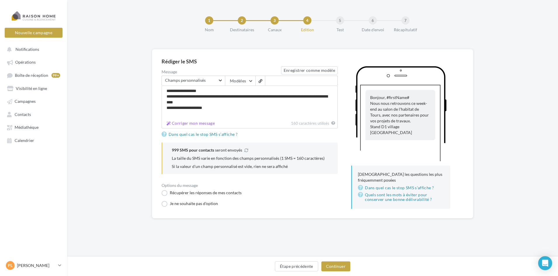
click at [218, 81] on span "Rechercher un champ Champs personnalisés" at bounding box center [193, 81] width 63 height 10
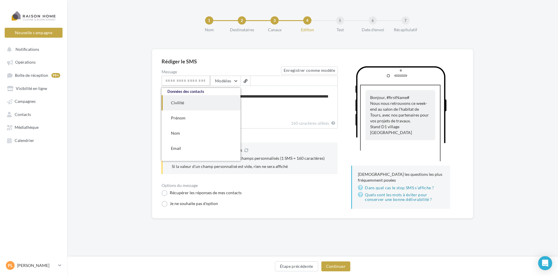
click at [218, 81] on button "Modèles" at bounding box center [225, 81] width 30 height 10
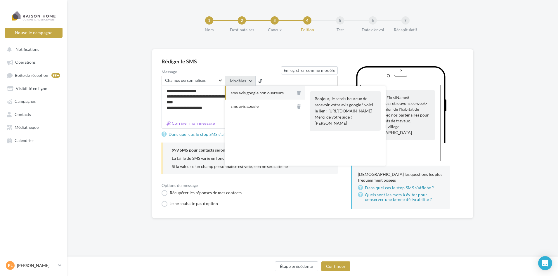
click at [239, 82] on button "Modèles" at bounding box center [240, 81] width 30 height 10
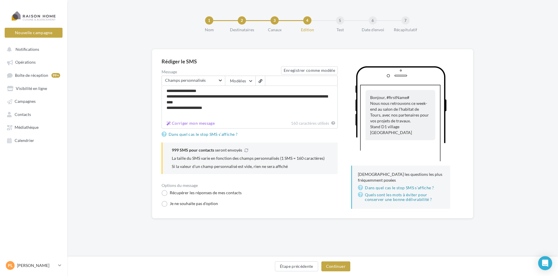
click at [252, 64] on div "**********" at bounding box center [313, 134] width 302 height 150
click at [335, 265] on button "Continuer" at bounding box center [335, 266] width 29 height 10
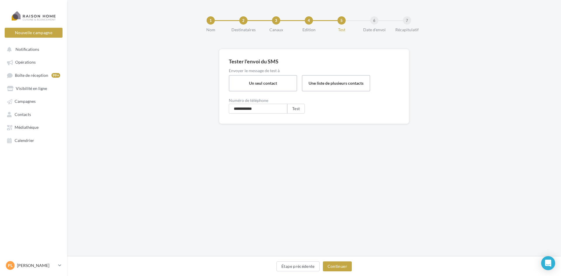
click at [243, 22] on div "2" at bounding box center [243, 20] width 8 height 8
click at [294, 267] on button "Étape précédente" at bounding box center [297, 266] width 43 height 10
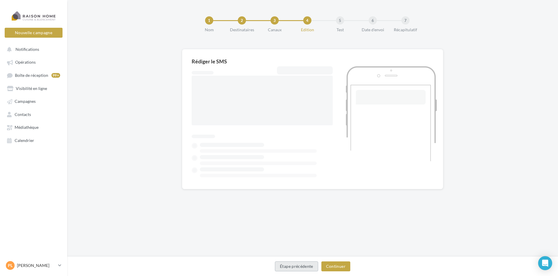
click at [294, 267] on button "Étape précédente" at bounding box center [296, 266] width 43 height 10
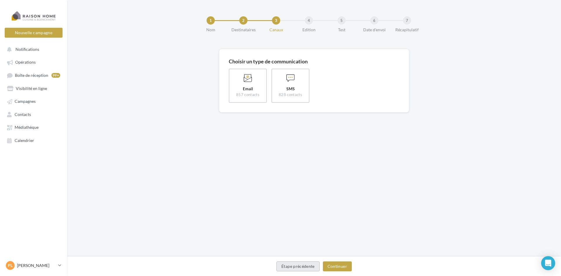
click at [294, 267] on button "Étape précédente" at bounding box center [297, 266] width 43 height 10
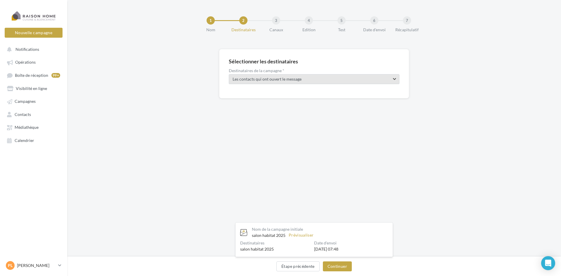
click at [280, 78] on span "Les contacts qui ont ouvert le message" at bounding box center [309, 79] width 153 height 6
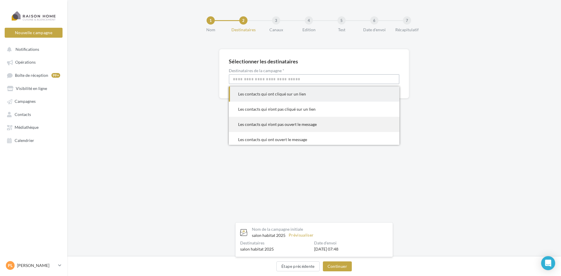
scroll to position [2, 0]
click at [290, 123] on div "Les contacts qui n'ont pas ouvert le message" at bounding box center [314, 122] width 152 height 6
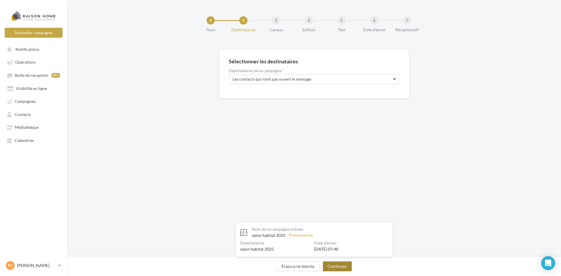
click at [337, 271] on button "Continuer" at bounding box center [337, 266] width 29 height 10
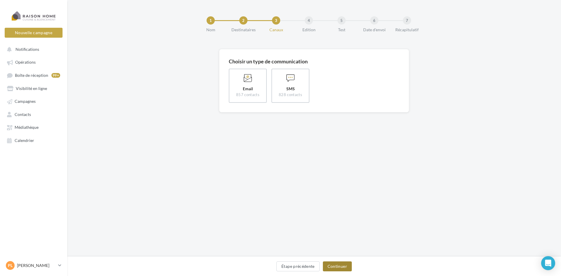
click at [340, 268] on button "Continuer" at bounding box center [337, 266] width 29 height 10
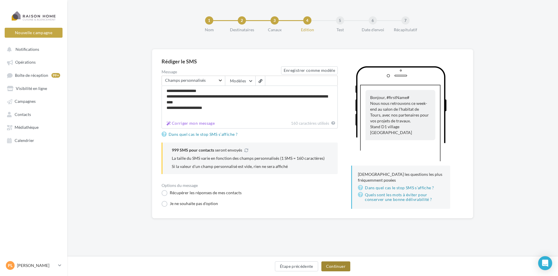
click at [340, 268] on button "Continuer" at bounding box center [335, 266] width 29 height 10
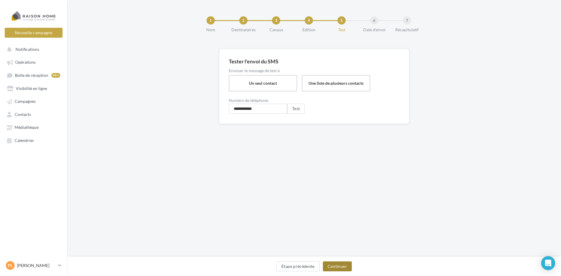
click at [341, 266] on button "Continuer" at bounding box center [337, 266] width 29 height 10
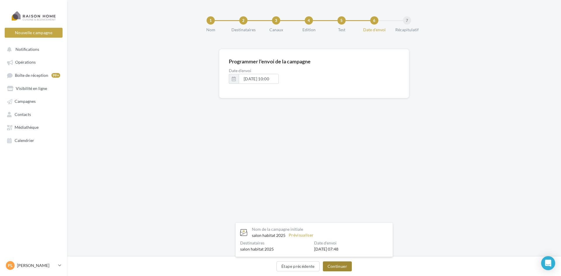
click at [341, 266] on button "Continuer" at bounding box center [337, 266] width 29 height 10
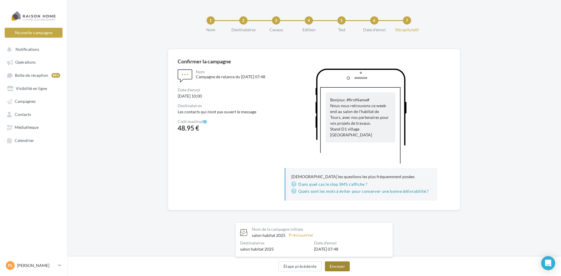
click at [338, 264] on button "Envoyer" at bounding box center [337, 266] width 25 height 10
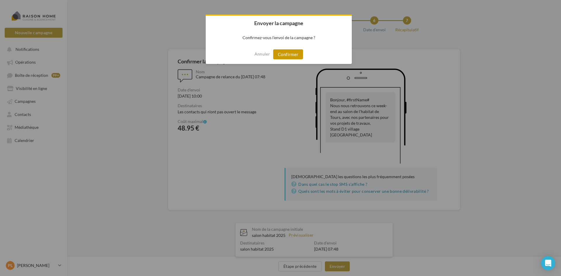
click at [289, 53] on button "Confirmer" at bounding box center [288, 54] width 30 height 10
